Goal: Information Seeking & Learning: Learn about a topic

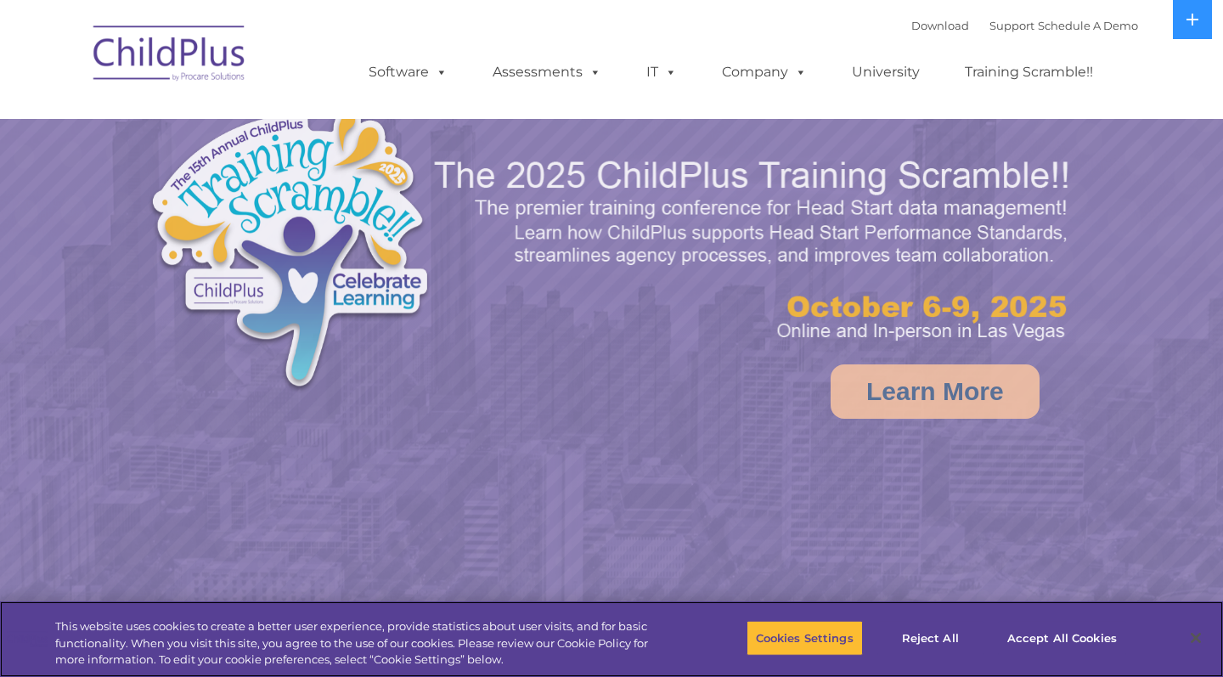
select select "MEDIUM"
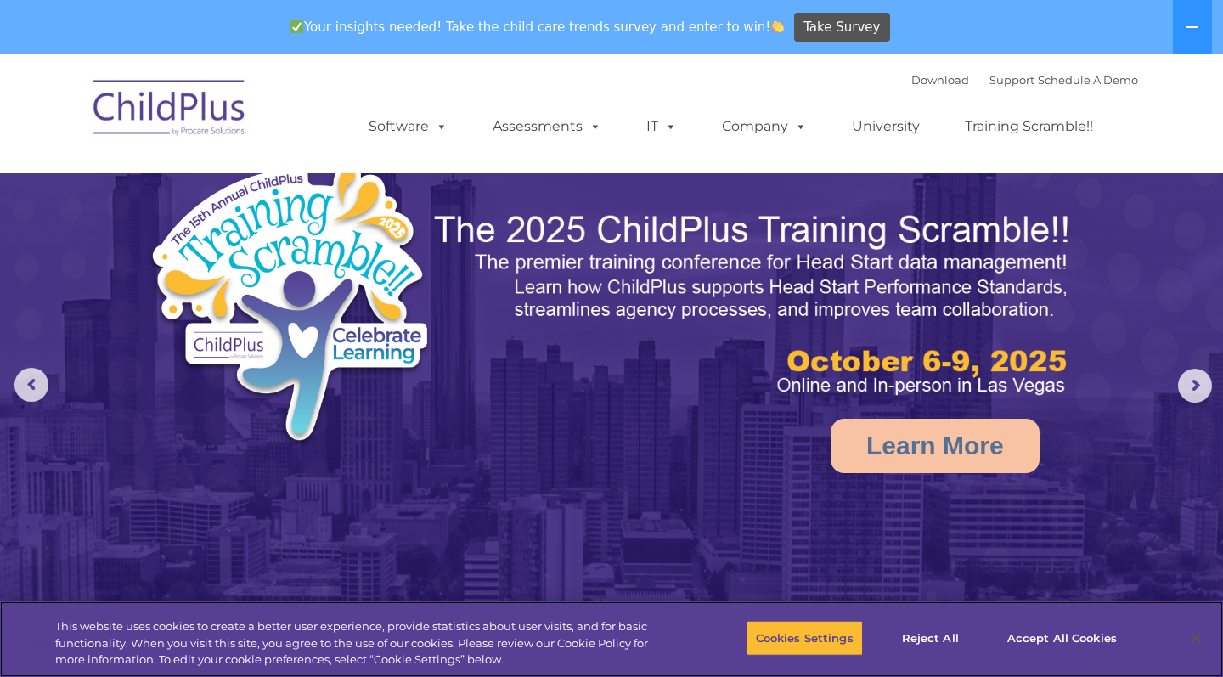
click at [1063, 621] on div "Cookies Settings Reject All Accept All Cookies" at bounding box center [942, 639] width 391 height 60
click at [1064, 629] on button "Accept All Cookies" at bounding box center [1062, 638] width 128 height 36
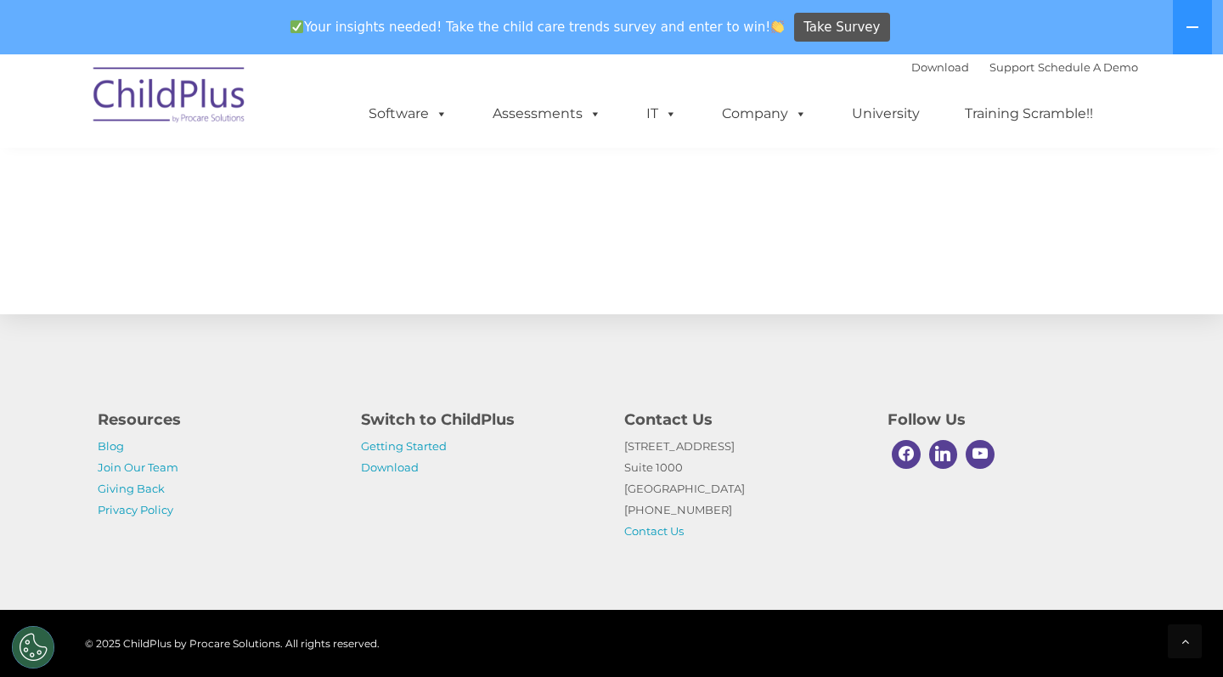
scroll to position [1865, 0]
click at [440, 446] on link "Getting Started" at bounding box center [404, 446] width 86 height 14
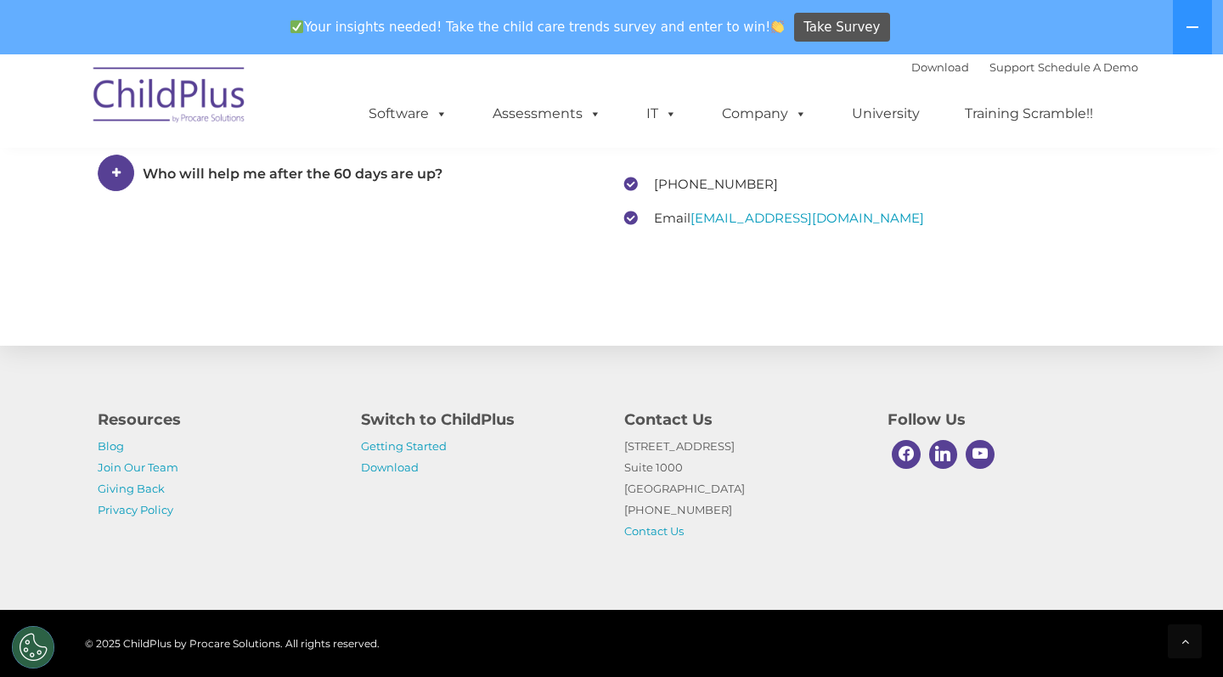
scroll to position [2679, 0]
